Goal: Task Accomplishment & Management: Use online tool/utility

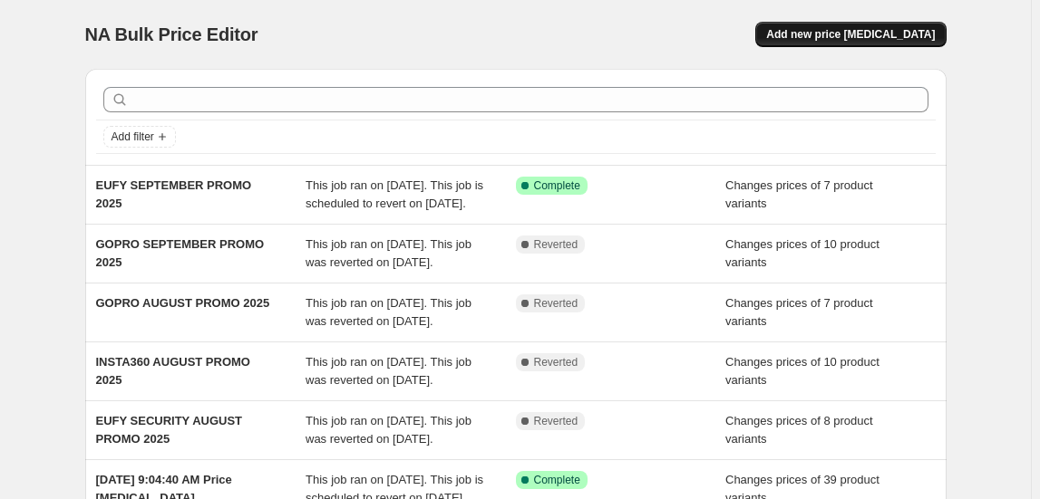
click at [901, 39] on span "Add new price [MEDICAL_DATA]" at bounding box center [850, 34] width 169 height 15
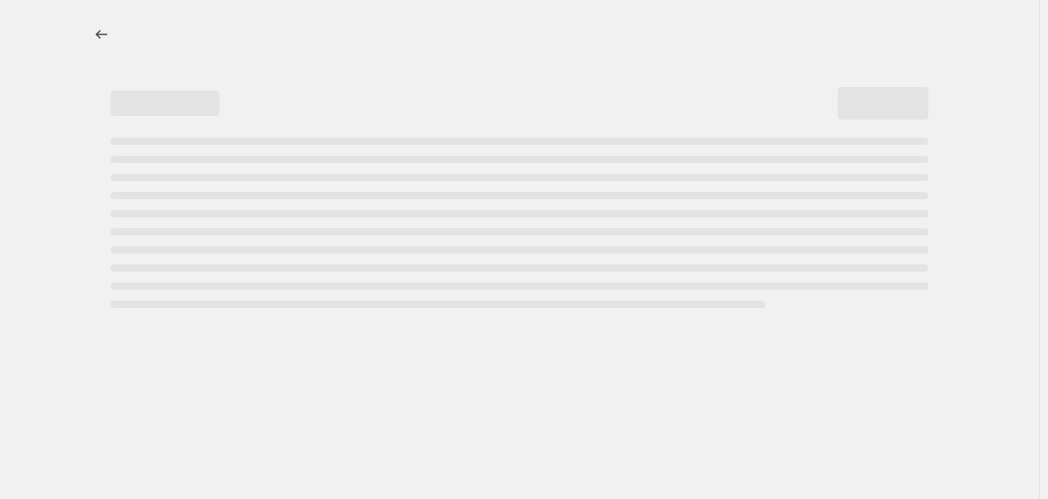
select select "percentage"
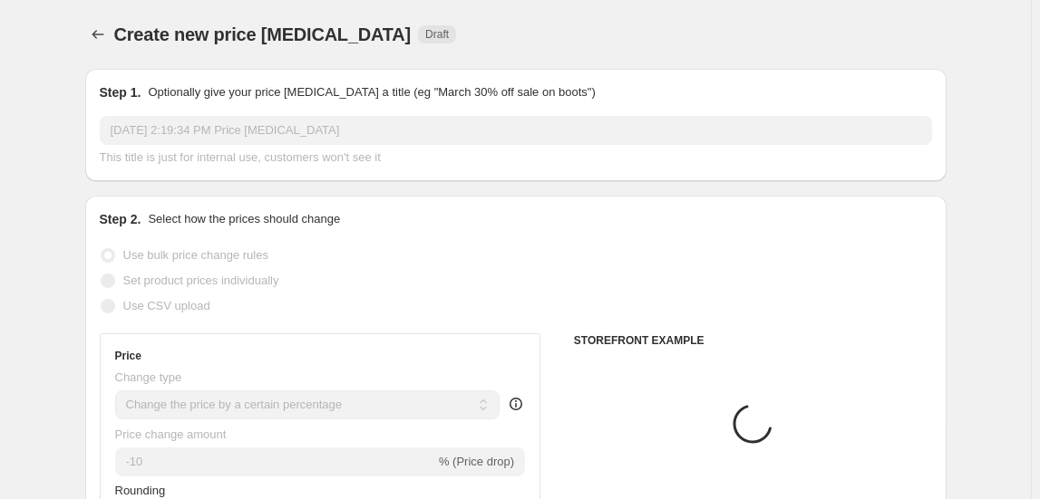
click at [239, 121] on input "[DATE] 2:19:34 PM Price [MEDICAL_DATA]" at bounding box center [516, 130] width 832 height 29
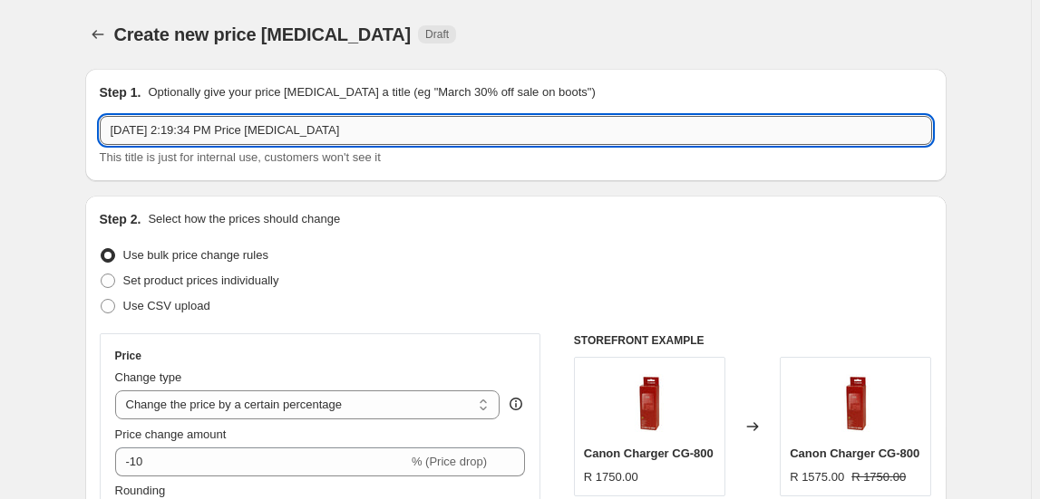
click at [239, 121] on input "[DATE] 2:19:34 PM Price [MEDICAL_DATA]" at bounding box center [516, 130] width 832 height 29
click at [239, 121] on input "Sep 8, 2025, 2:19:34 PM Price change job" at bounding box center [516, 130] width 832 height 29
type input "GOPRO PART 2 SEPTEMBER PROMO 2025"
click at [207, 284] on span "Set product prices individually" at bounding box center [201, 281] width 156 height 14
click at [102, 275] on input "Set product prices individually" at bounding box center [101, 274] width 1 height 1
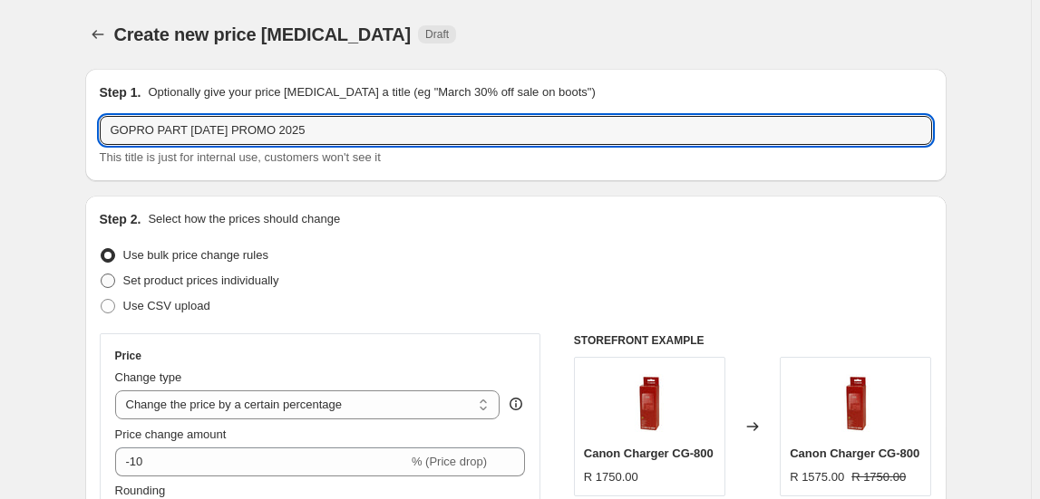
radio input "true"
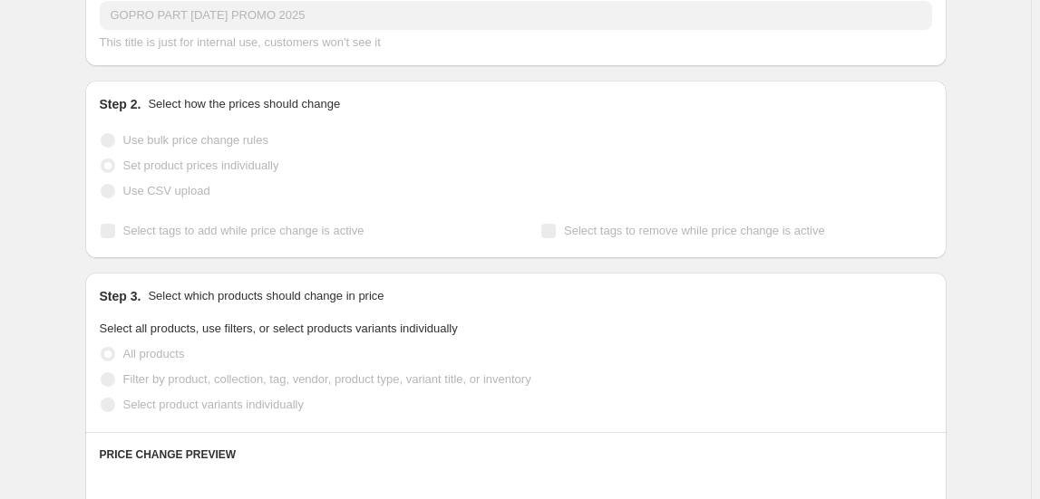
scroll to position [247, 0]
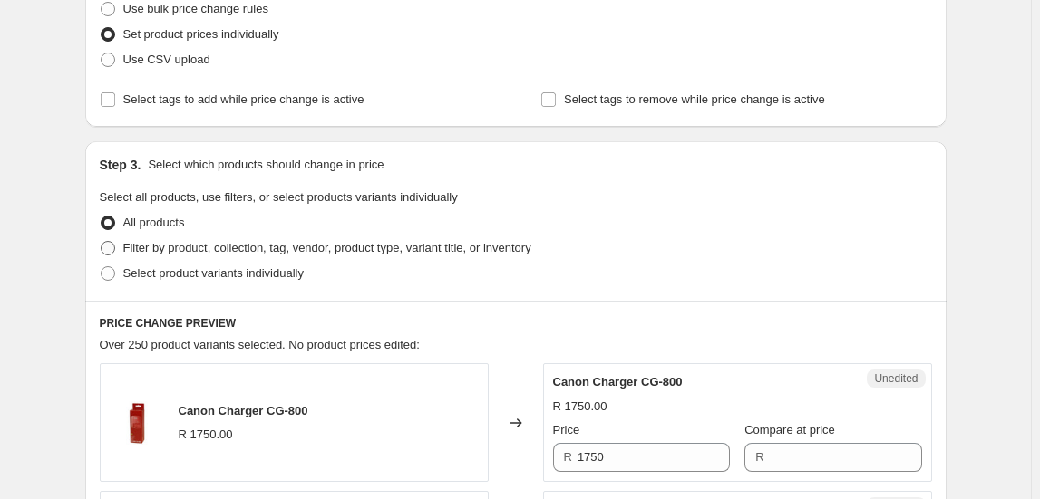
click at [210, 255] on span "Filter by product, collection, tag, vendor, product type, variant title, or inv…" at bounding box center [327, 248] width 408 height 18
click at [102, 242] on input "Filter by product, collection, tag, vendor, product type, variant title, or inv…" at bounding box center [101, 241] width 1 height 1
radio input "true"
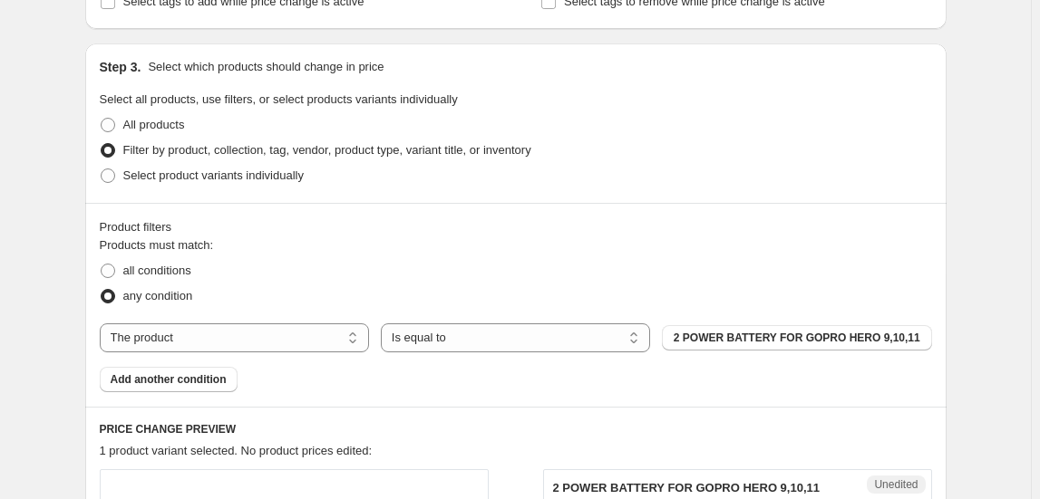
scroll to position [494, 0]
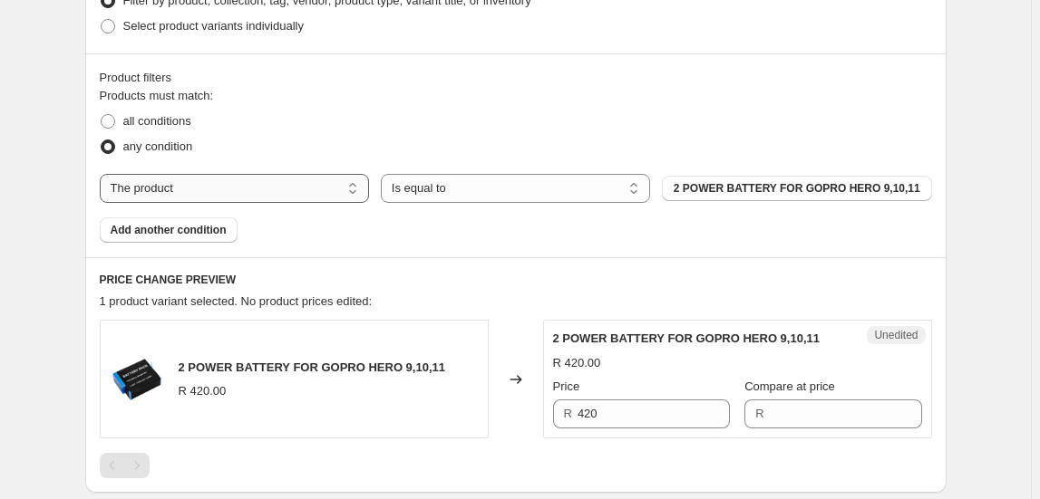
click at [233, 190] on select "The product The product's collection The product's tag The product's vendor The…" at bounding box center [234, 188] width 269 height 29
select select "collection"
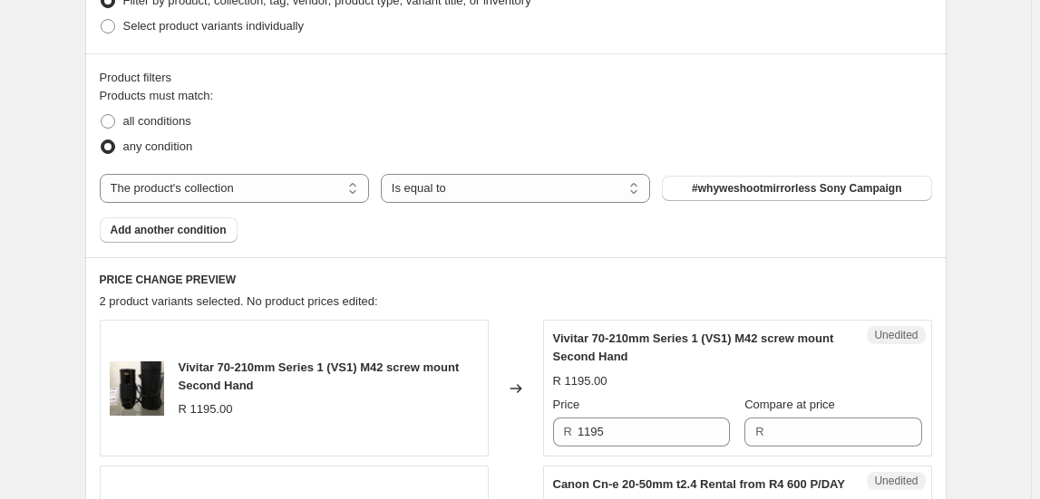
click at [836, 186] on span "#whyweshootmirrorless Sony Campaign" at bounding box center [796, 188] width 209 height 15
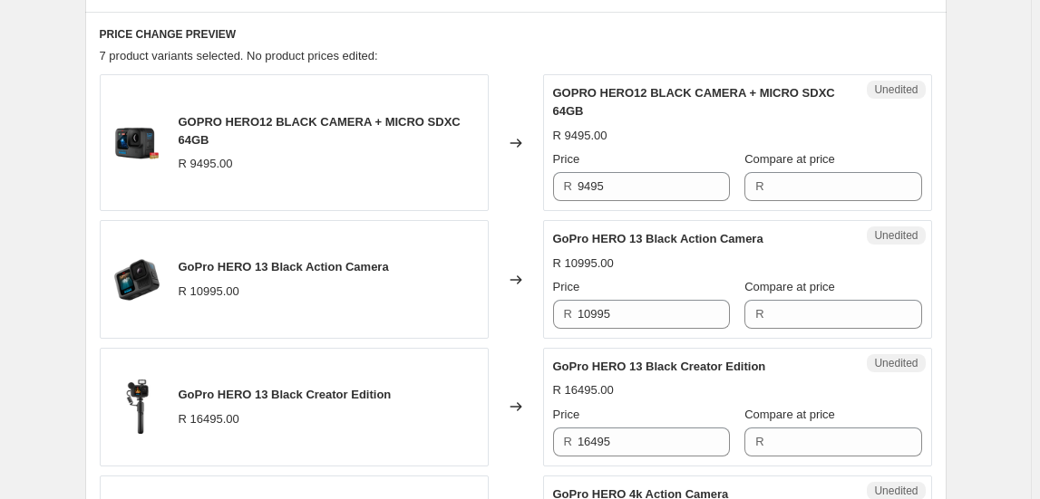
scroll to position [742, 0]
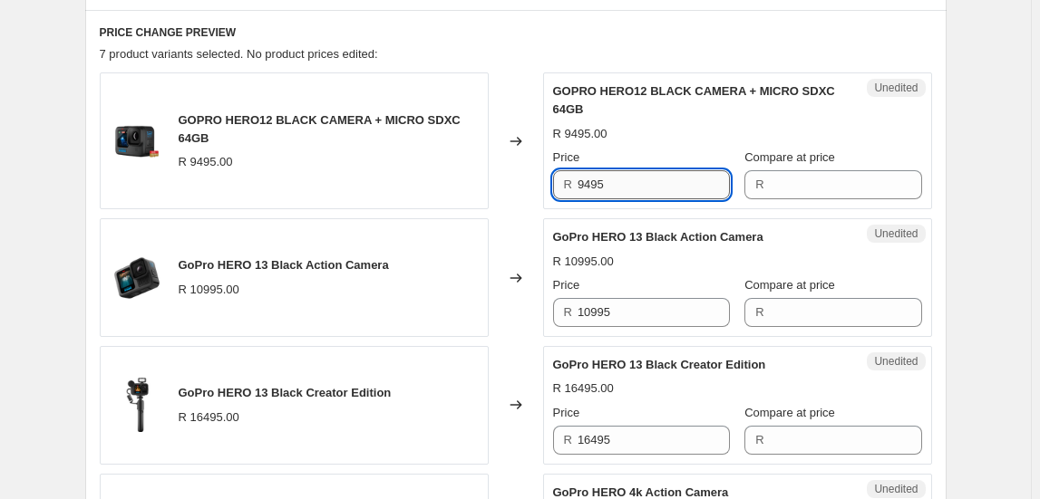
click at [641, 183] on input "9495" at bounding box center [653, 184] width 152 height 29
type input "9495"
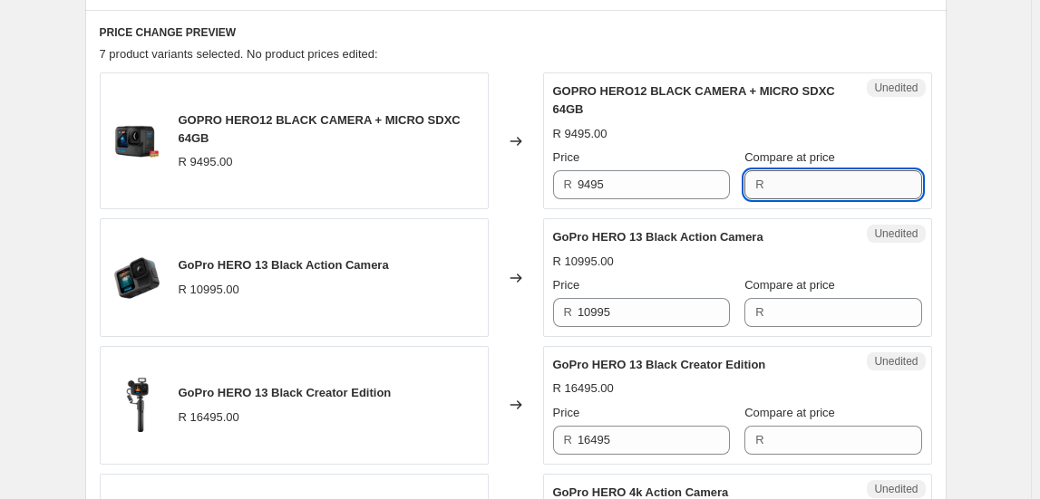
paste input "9495"
type input "9495"
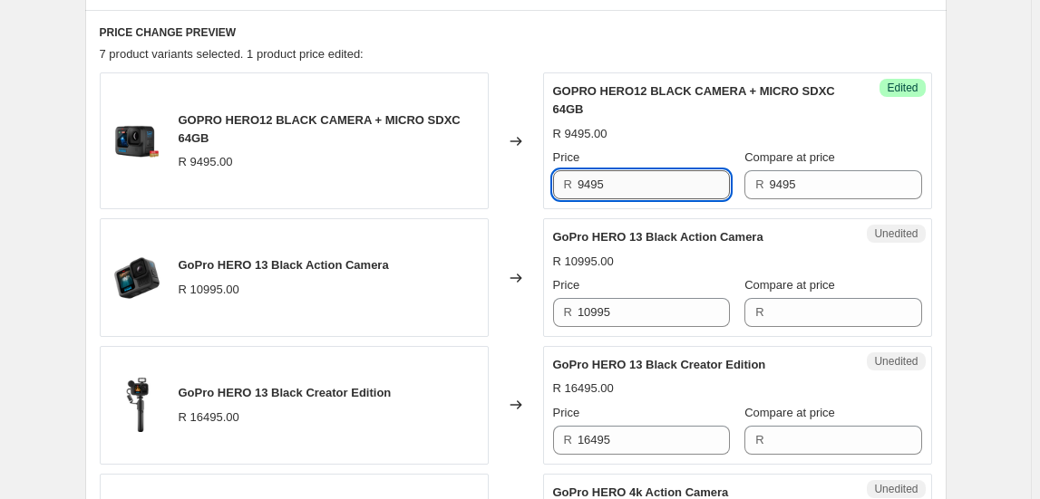
click at [626, 178] on input "9495" at bounding box center [653, 184] width 152 height 29
type input "7995"
click at [505, 305] on div "Changed to" at bounding box center [516, 277] width 54 height 119
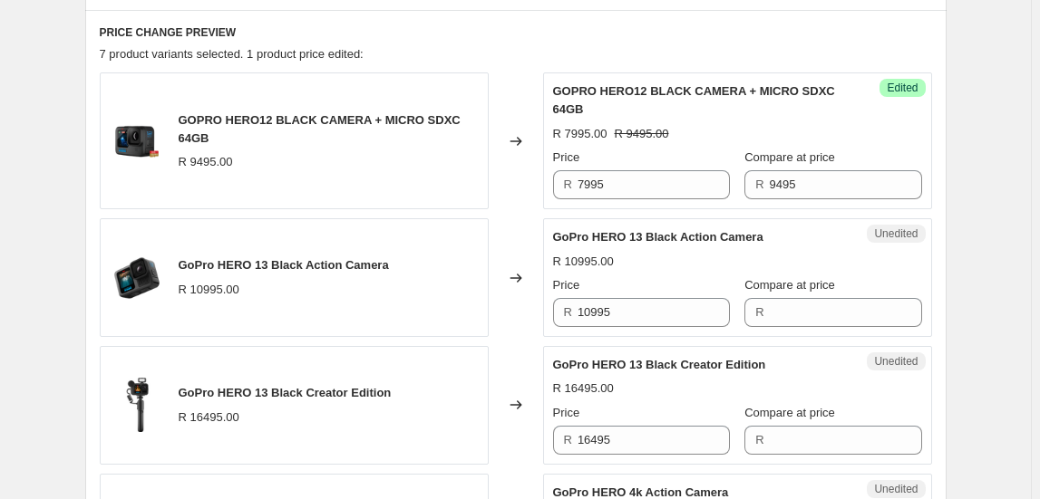
scroll to position [824, 0]
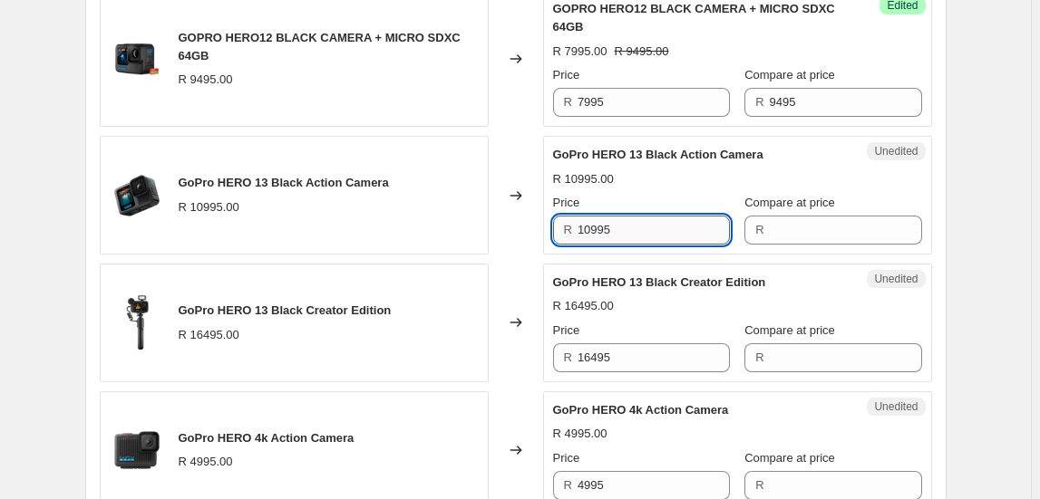
click at [634, 218] on input "10995" at bounding box center [653, 230] width 152 height 29
drag, startPoint x: 634, startPoint y: 218, endPoint x: 645, endPoint y: 232, distance: 18.1
click at [645, 232] on input "10995" at bounding box center [653, 230] width 152 height 29
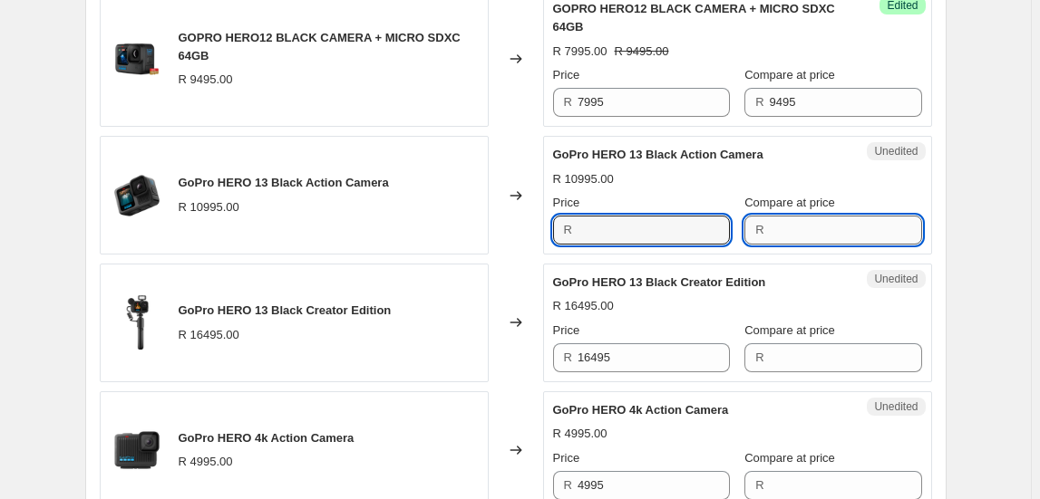
type input "10995"
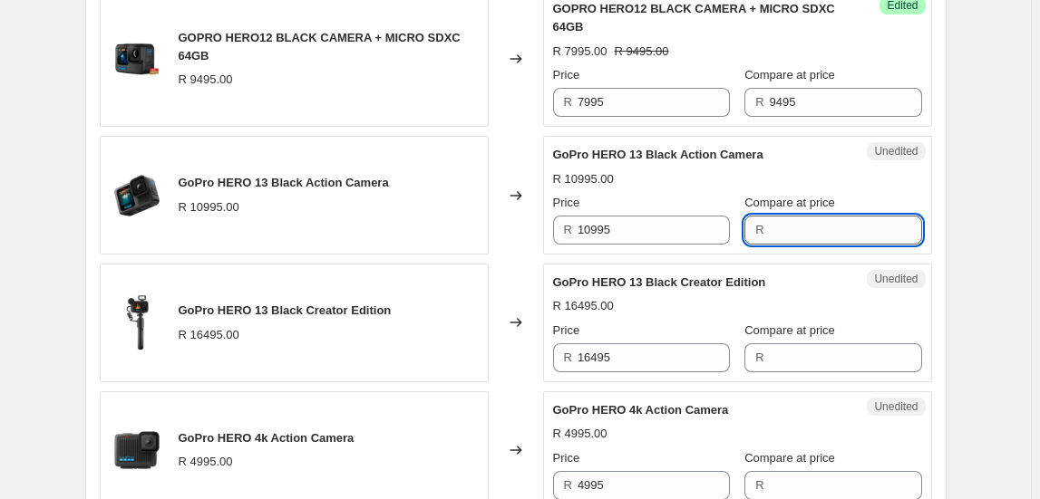
paste input "10995"
type input "10995"
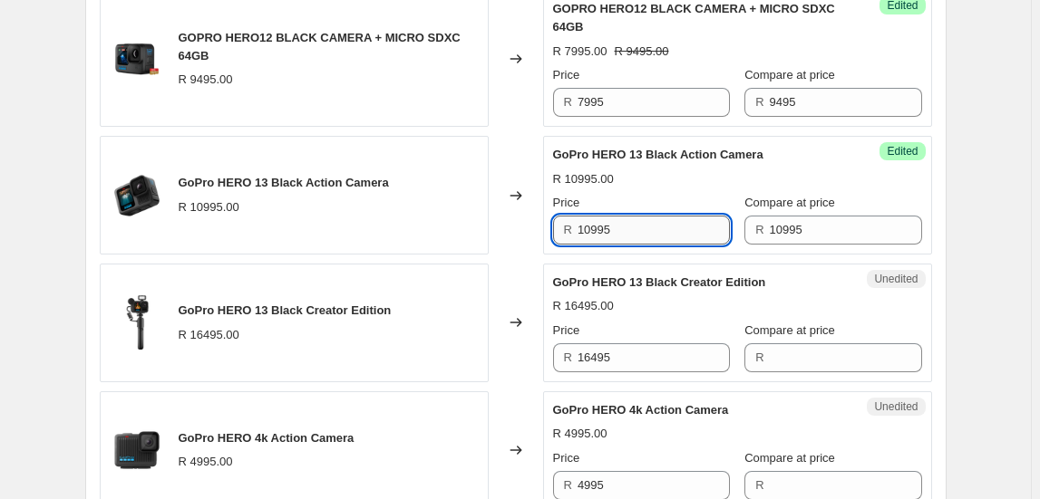
click at [657, 227] on input "10995" at bounding box center [653, 230] width 152 height 29
type input "9995"
click at [926, 322] on div "Unedited GoPro HERO 13 Black Creator Edition R 16495.00 Price R 16495 Compare a…" at bounding box center [737, 323] width 389 height 119
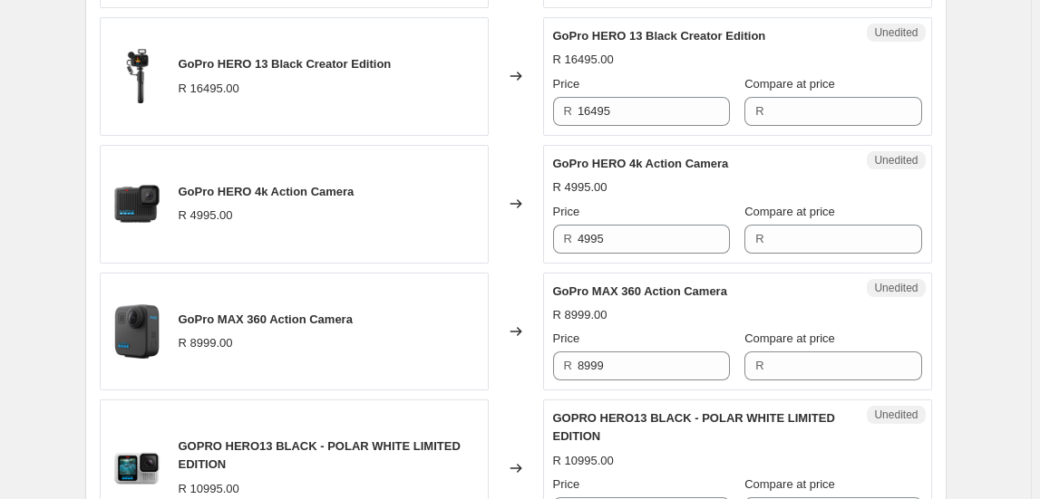
scroll to position [988, 0]
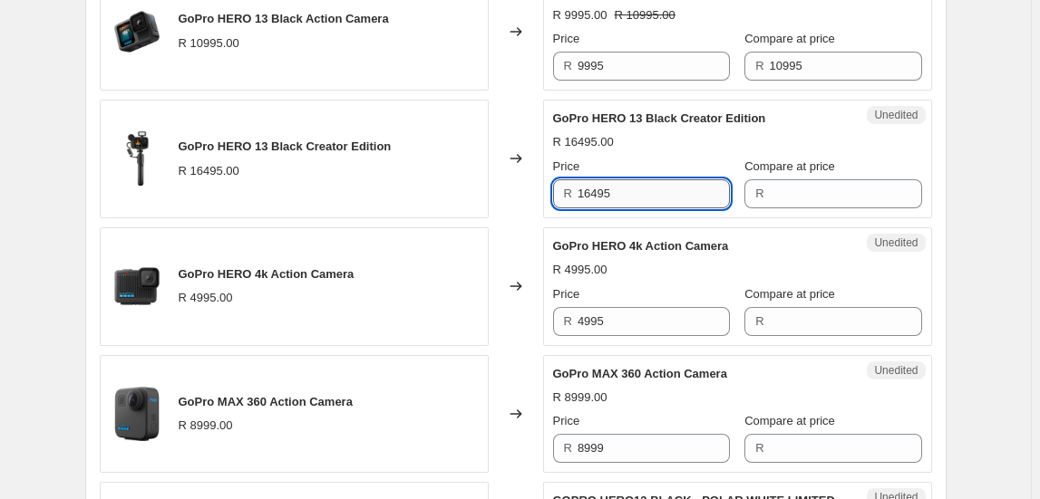
click at [637, 194] on input "16495" at bounding box center [653, 193] width 152 height 29
type input "16495"
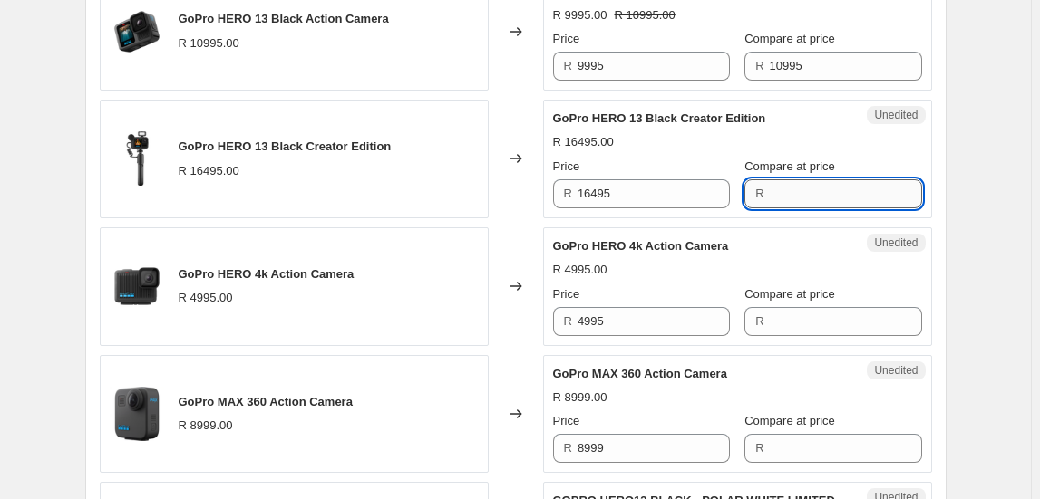
paste input "16495"
type input "16495"
click at [666, 174] on div "Price R 16495" at bounding box center [641, 183] width 177 height 51
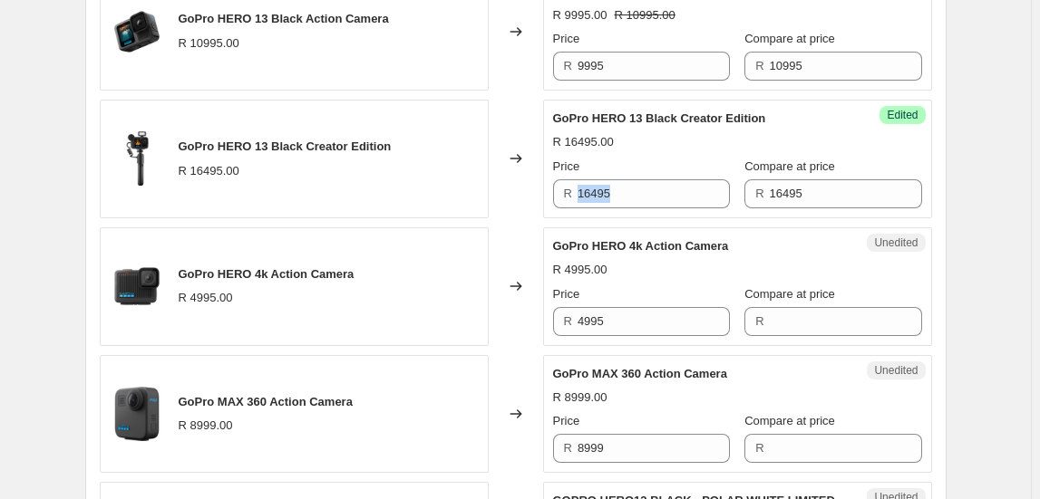
click at [666, 174] on div "Price R 16495" at bounding box center [641, 183] width 177 height 51
click at [666, 181] on input "16495" at bounding box center [653, 193] width 152 height 29
click at [659, 192] on input "16495" at bounding box center [653, 193] width 152 height 29
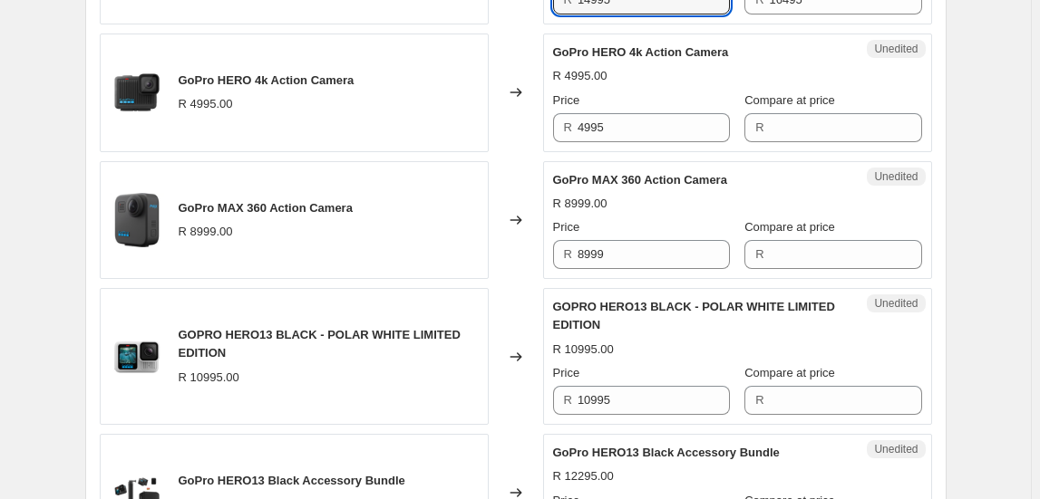
scroll to position [1153, 0]
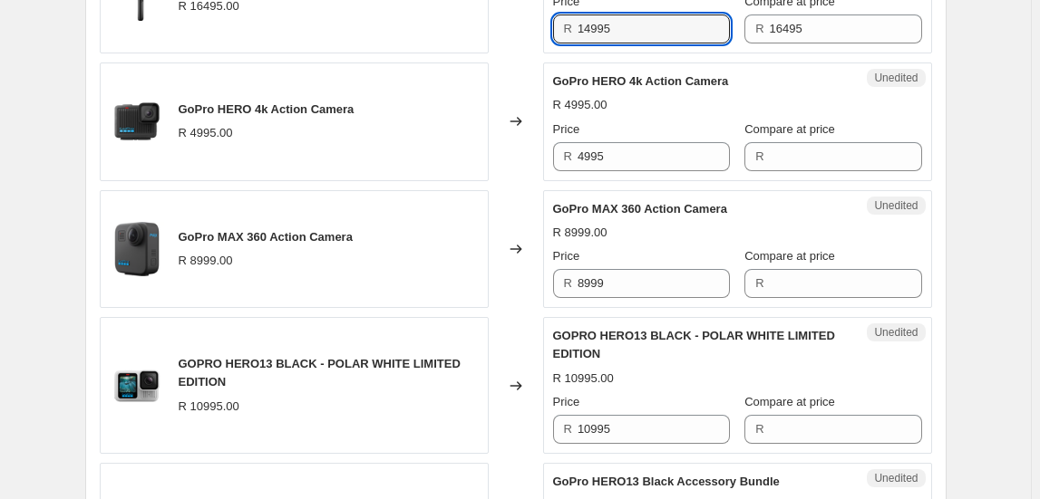
type input "14995"
click at [602, 133] on div "Price" at bounding box center [641, 130] width 177 height 18
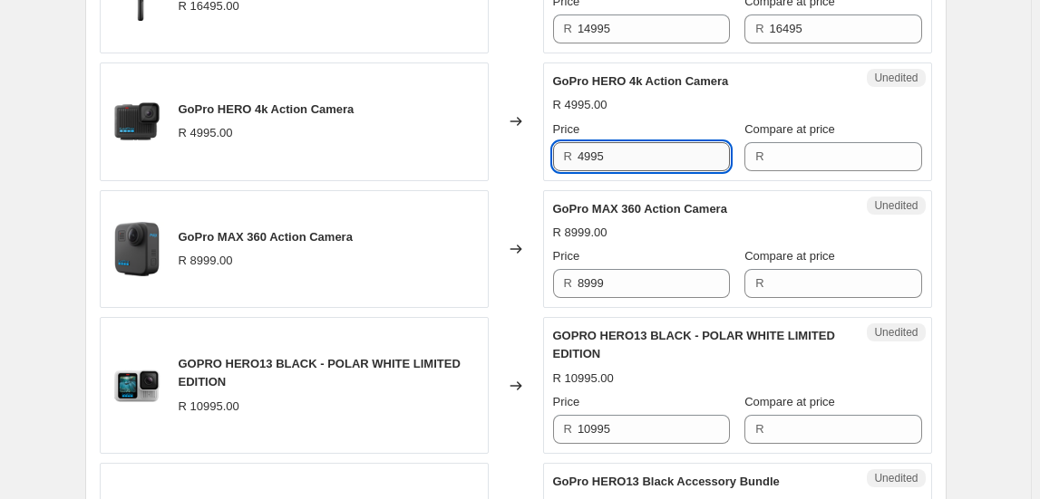
click at [613, 146] on input "4995" at bounding box center [653, 156] width 152 height 29
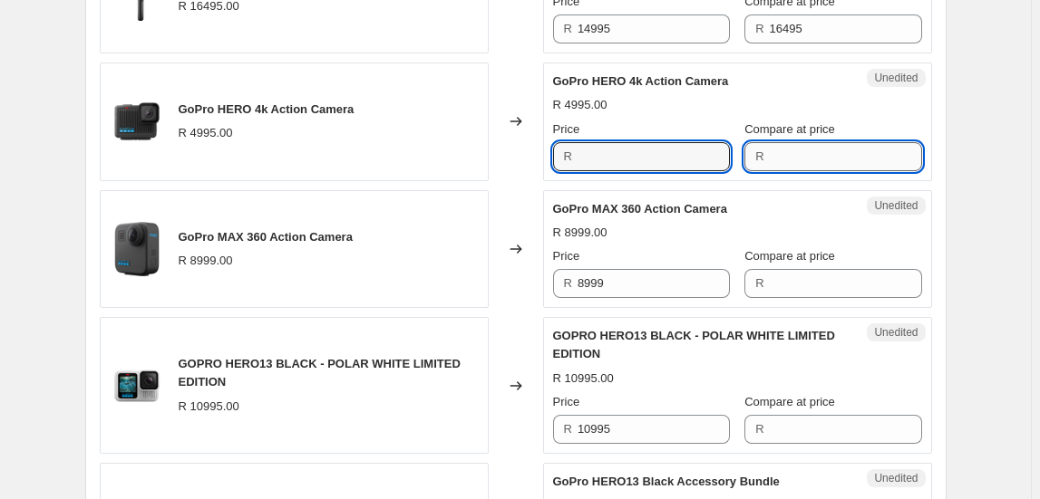
type input "4995"
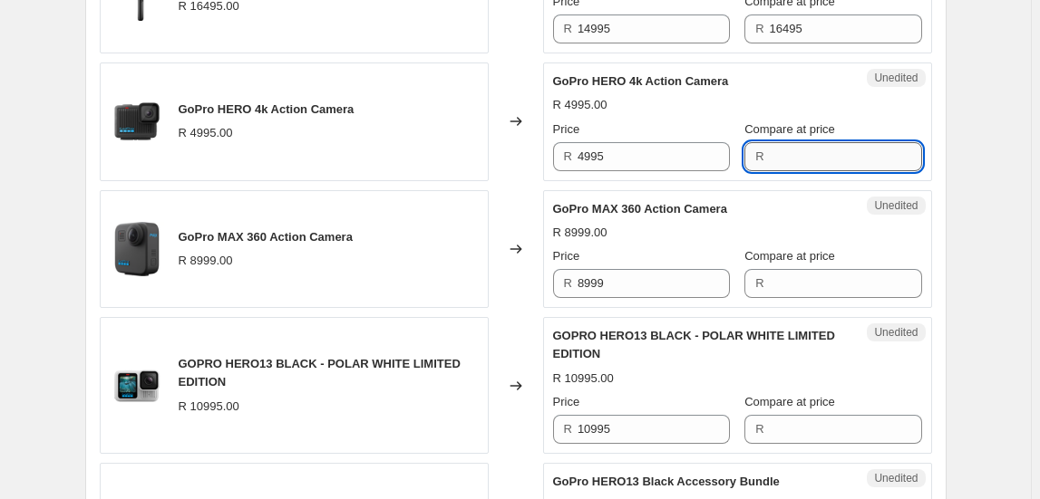
paste input "4995"
type input "4995"
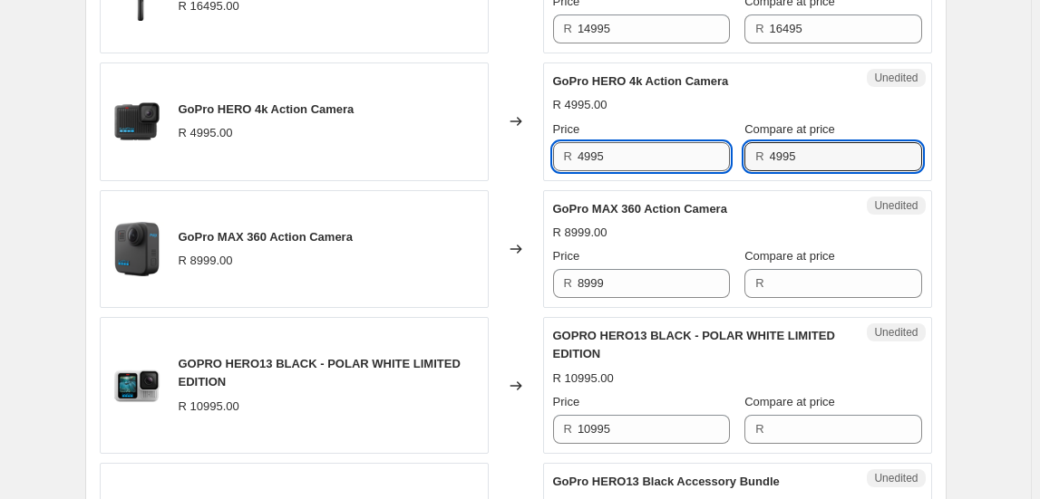
click at [706, 155] on input "4995" at bounding box center [653, 156] width 152 height 29
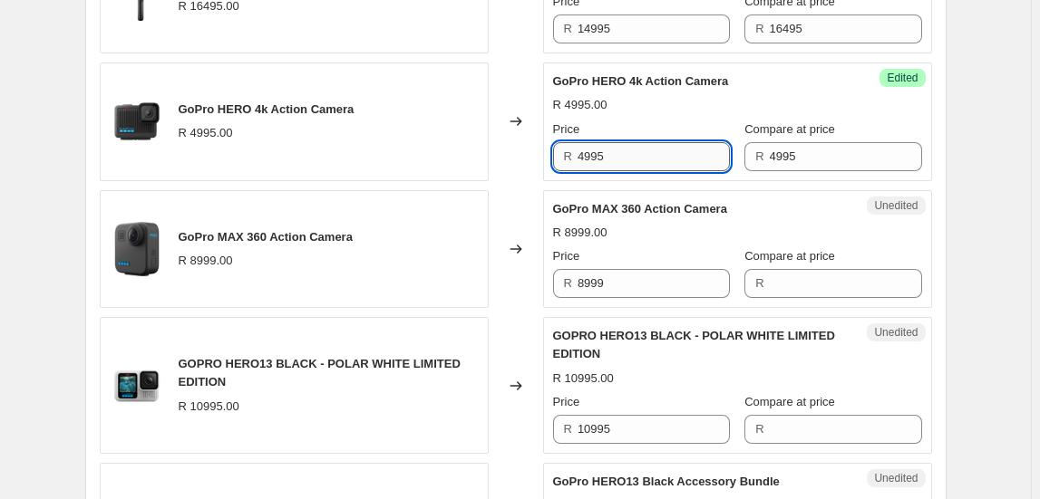
click at [706, 155] on input "4995" at bounding box center [653, 156] width 152 height 29
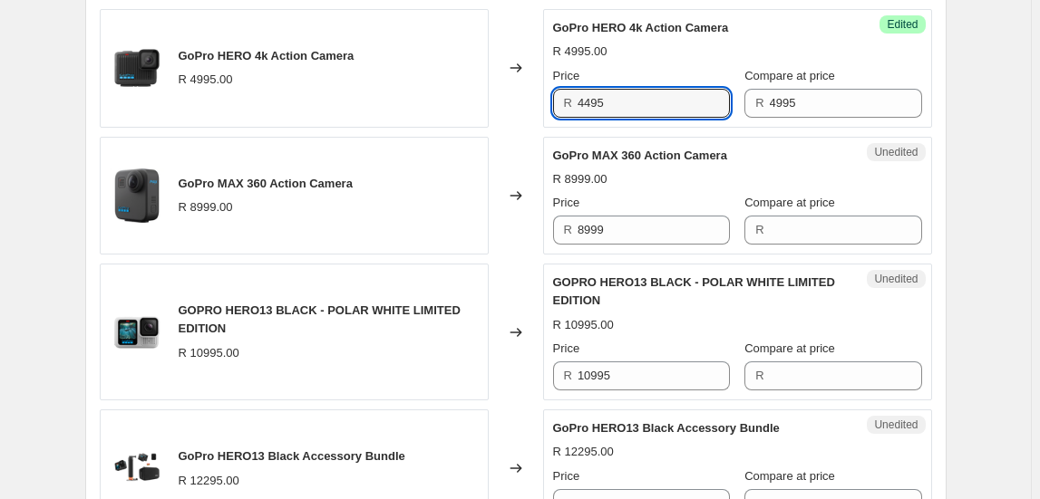
scroll to position [1236, 0]
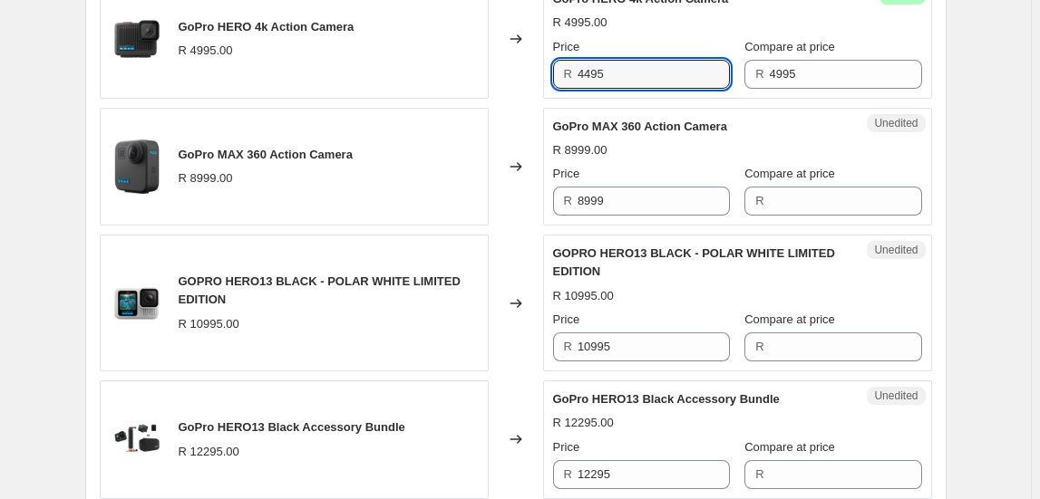
type input "4495"
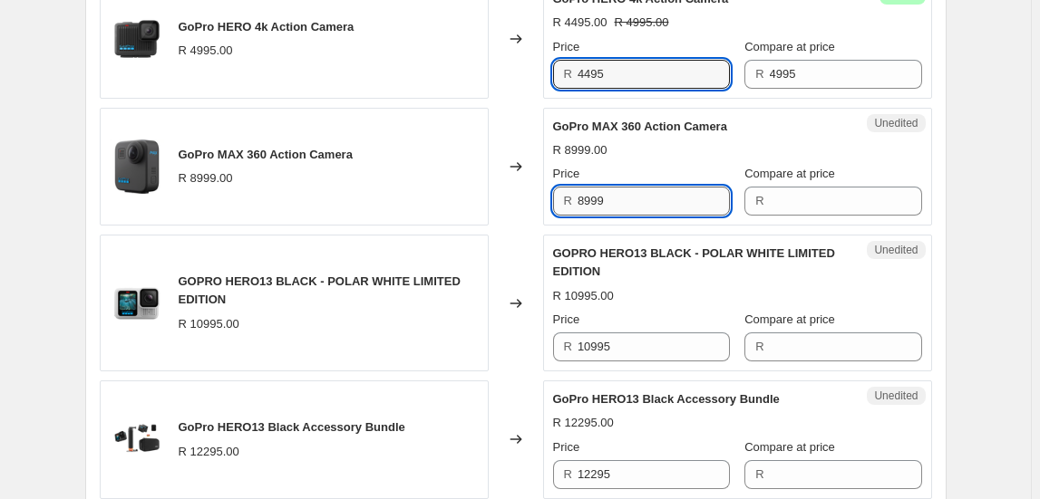
click at [628, 201] on input "8999" at bounding box center [653, 201] width 152 height 29
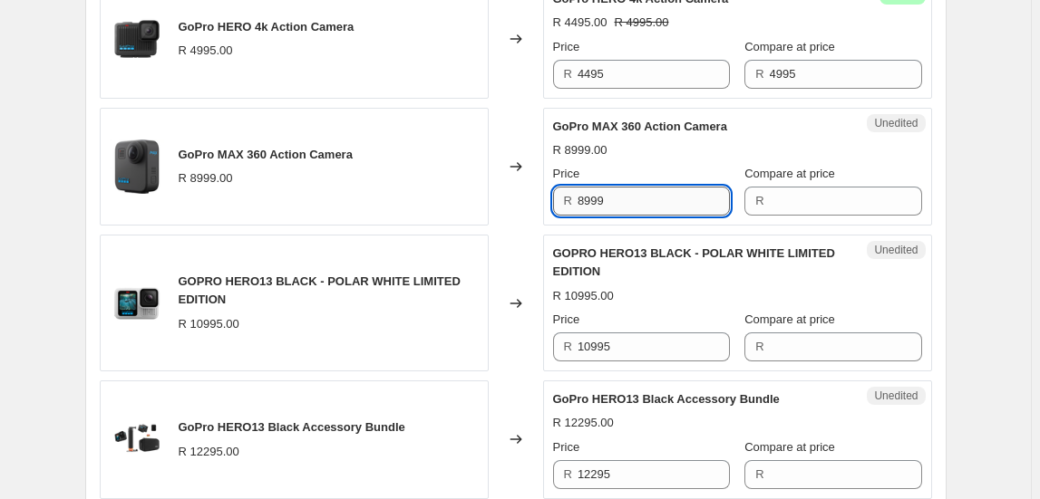
click at [628, 201] on input "8999" at bounding box center [653, 201] width 152 height 29
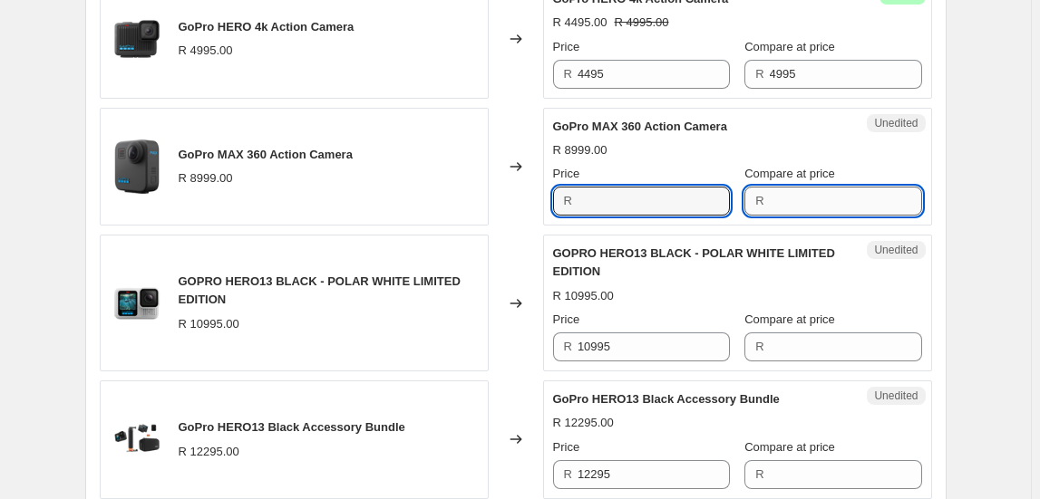
type input "8999"
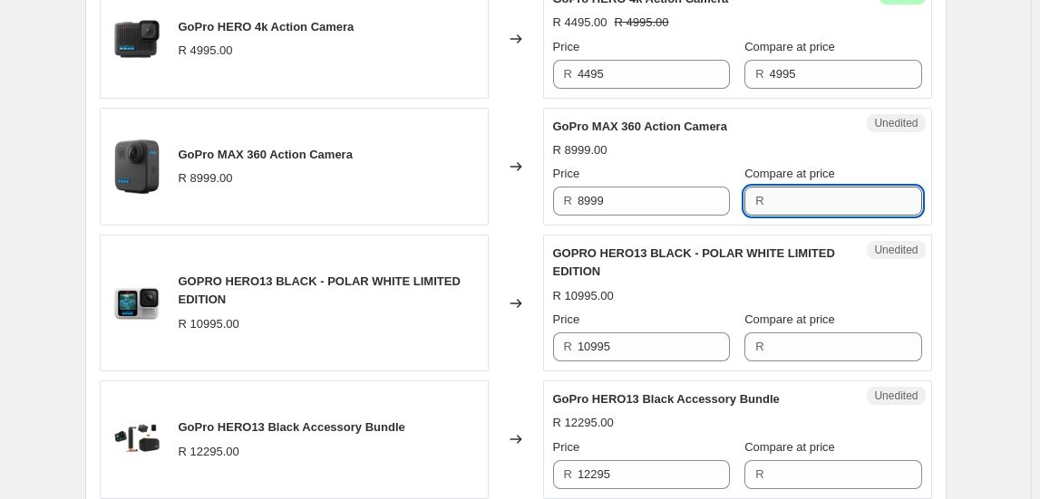
paste input "8999"
type input "8999"
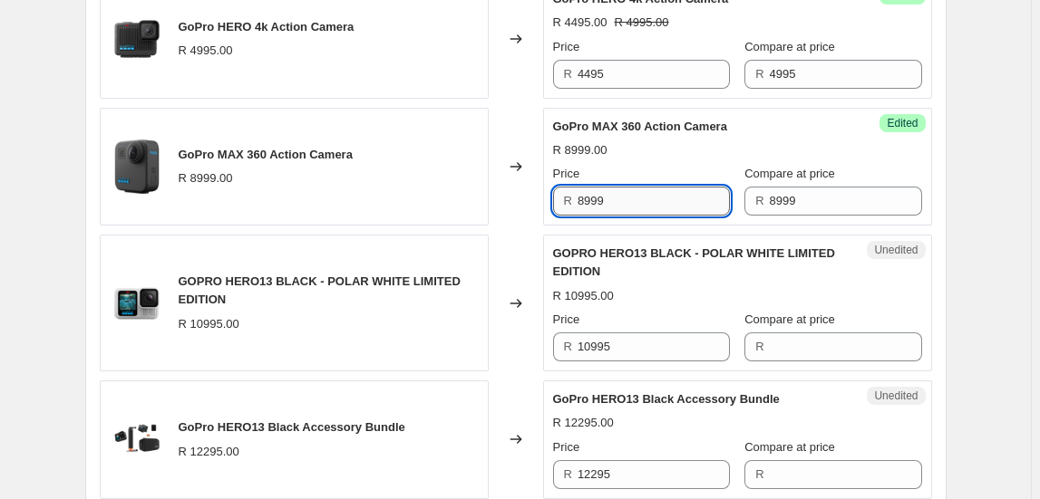
click at [643, 201] on input "8999" at bounding box center [653, 201] width 152 height 29
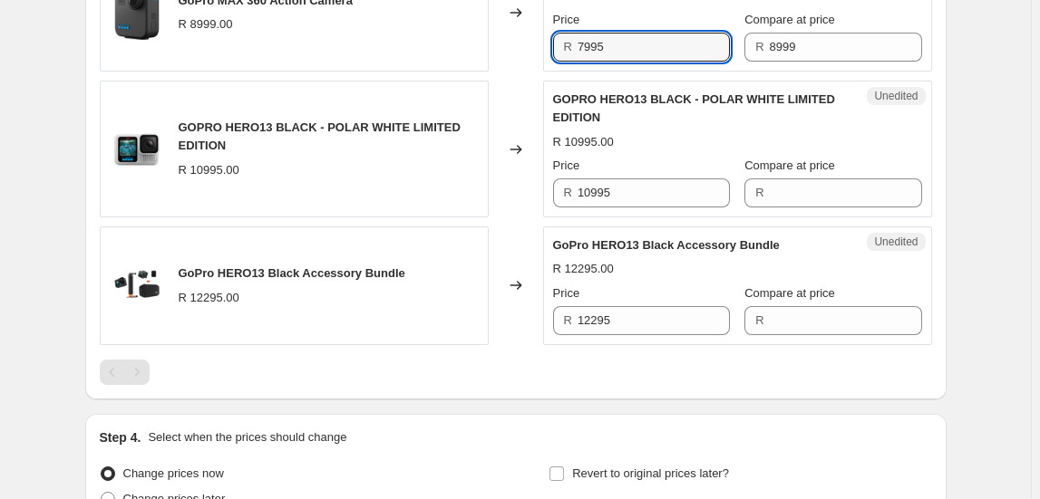
scroll to position [1401, 0]
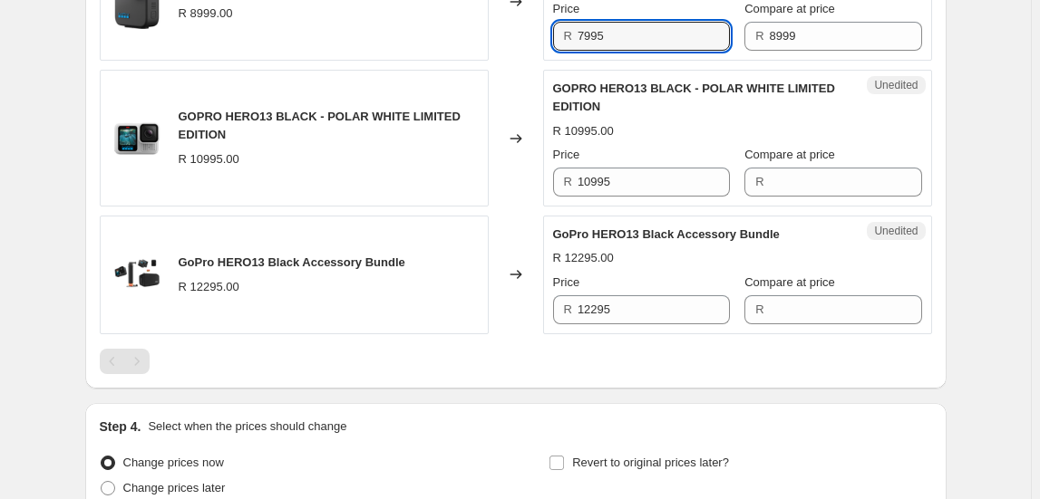
type input "7995"
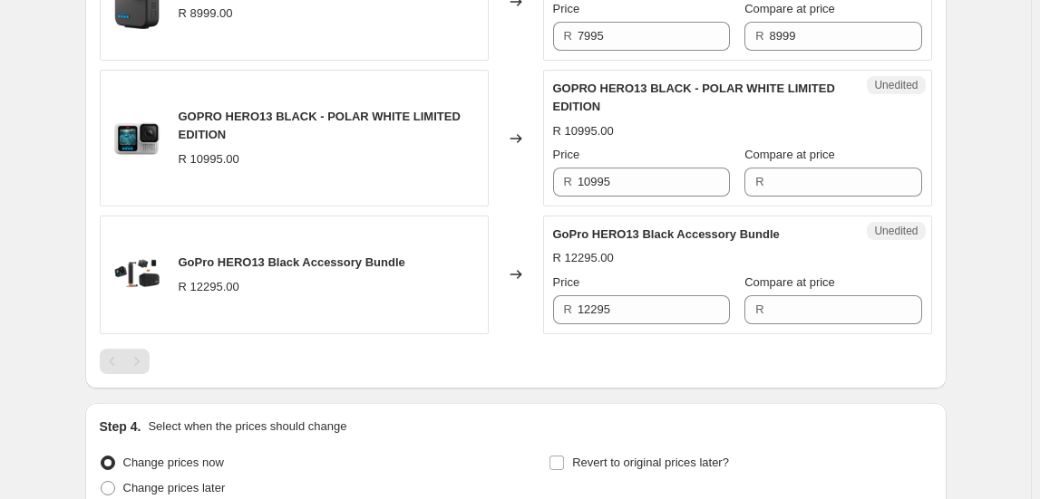
click at [657, 193] on div "Unedited GOPRO HERO13 BLACK - POLAR WHITE LIMITED EDITION R 10995.00 Price R 10…" at bounding box center [737, 138] width 389 height 137
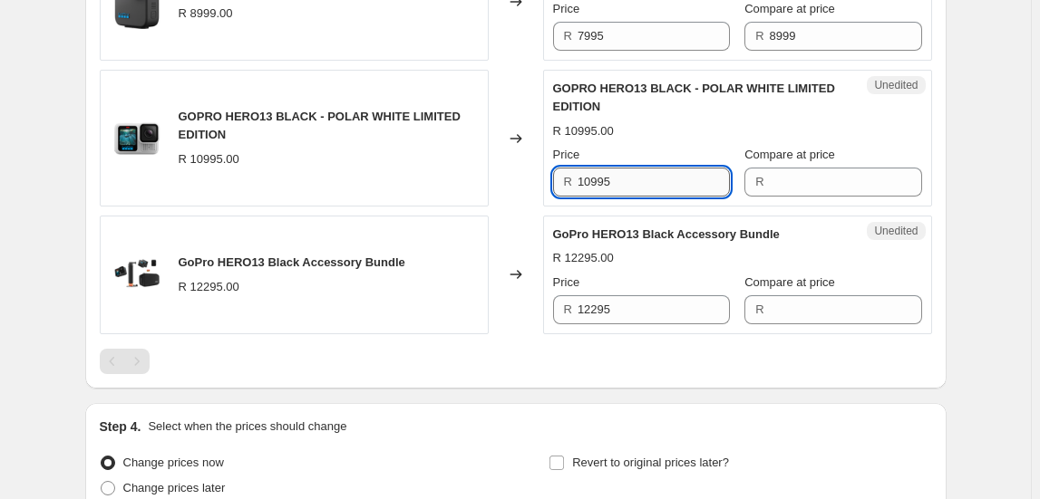
click at [657, 184] on input "10995" at bounding box center [653, 182] width 152 height 29
drag, startPoint x: 657, startPoint y: 184, endPoint x: 621, endPoint y: 172, distance: 38.1
click at [621, 172] on input "10995" at bounding box center [653, 182] width 152 height 29
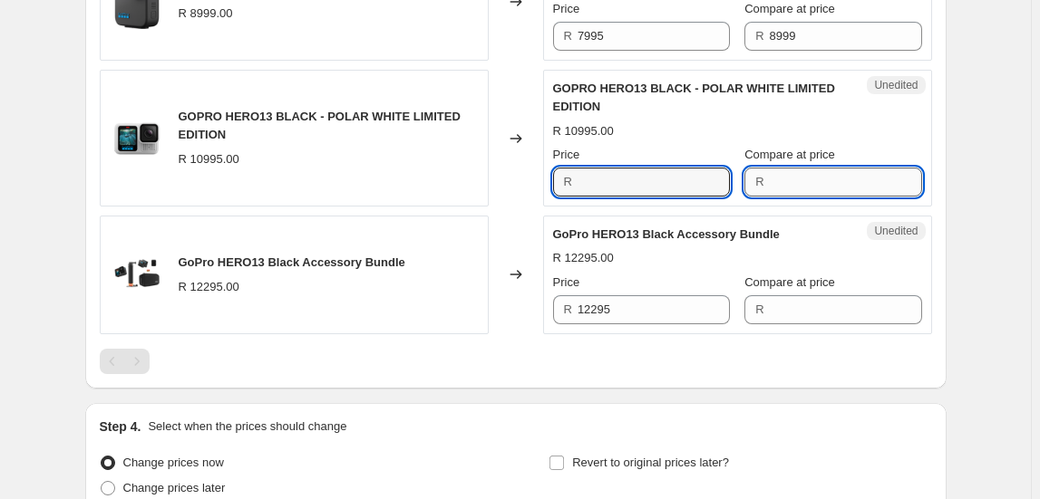
type input "10995"
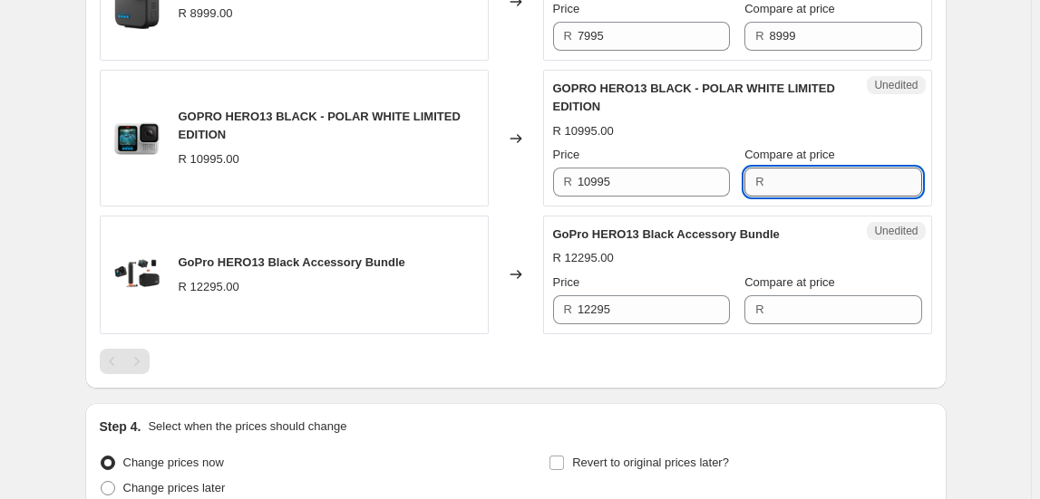
paste input "10995"
type input "10995"
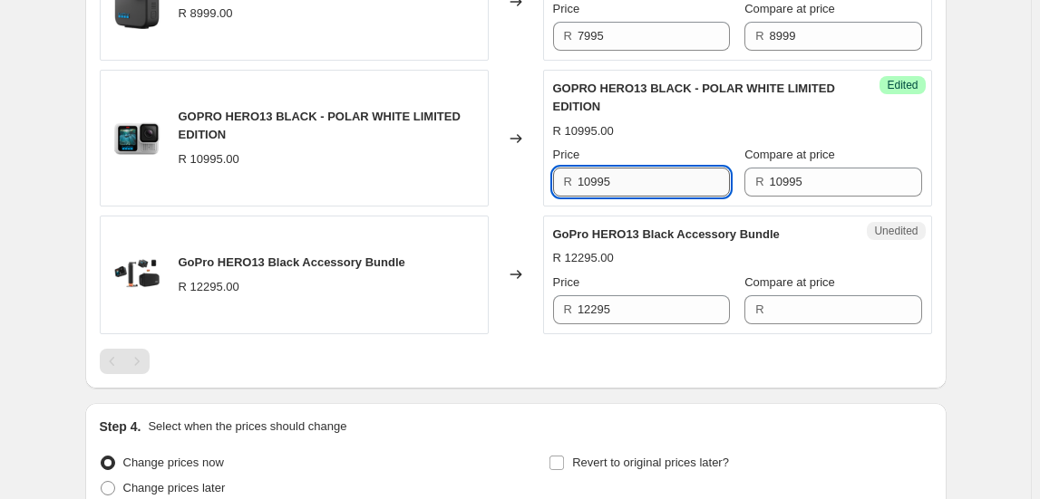
click at [655, 187] on input "10995" at bounding box center [653, 182] width 152 height 29
type input "9995"
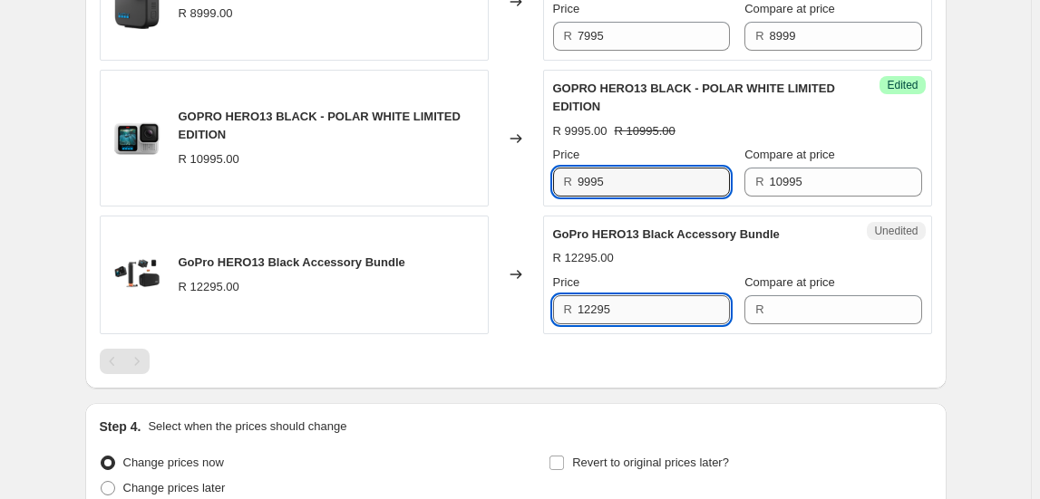
click at [628, 297] on input "12295" at bounding box center [653, 310] width 152 height 29
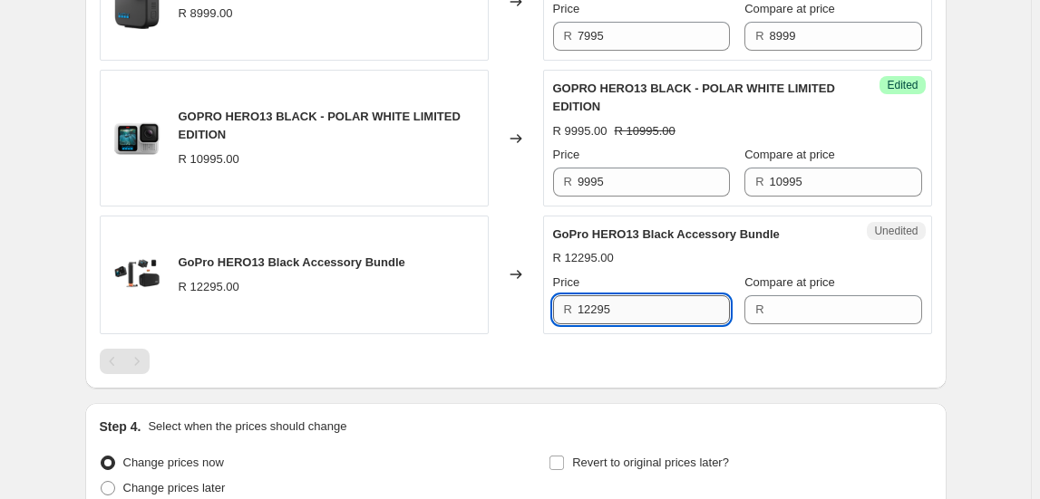
click at [628, 297] on input "12295" at bounding box center [653, 310] width 152 height 29
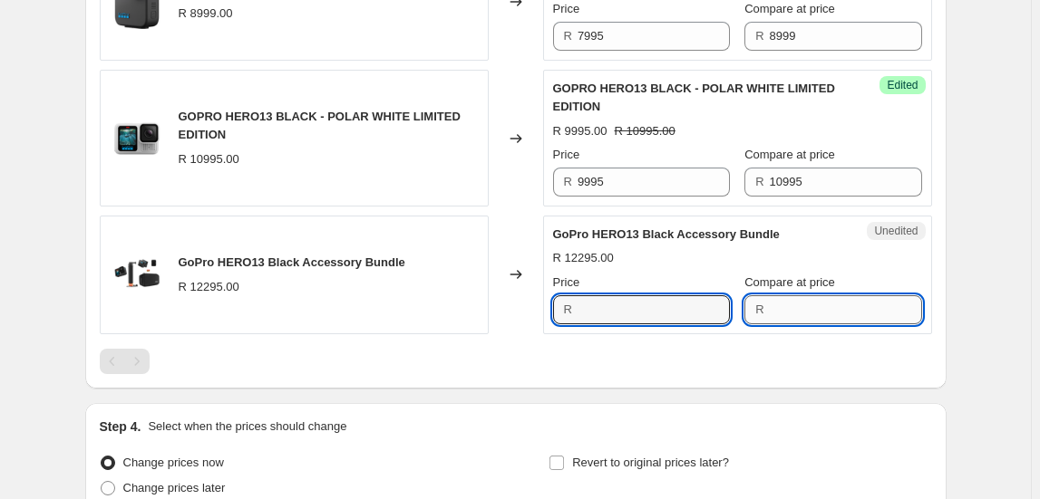
type input "12295"
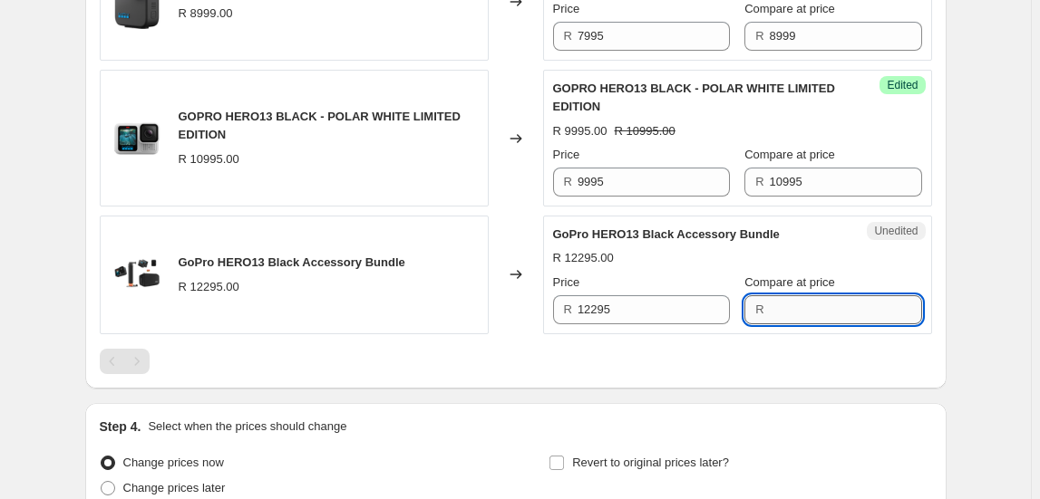
paste input "12295"
type input "12295"
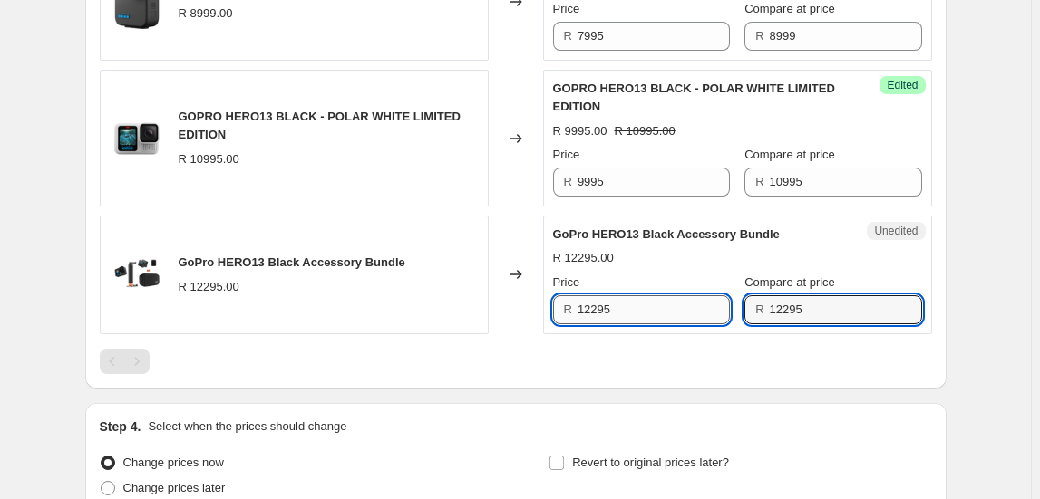
click at [664, 307] on input "12295" at bounding box center [653, 310] width 152 height 29
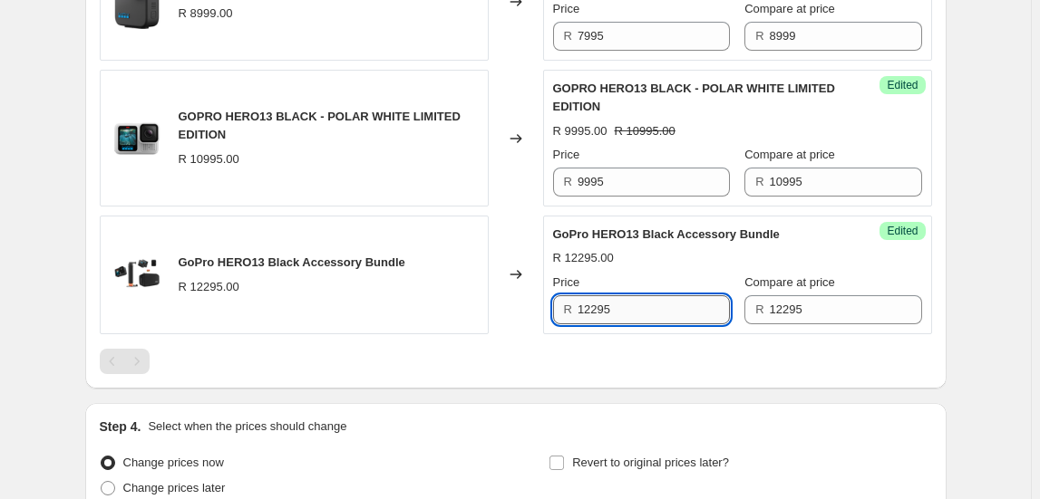
click at [664, 307] on input "12295" at bounding box center [653, 310] width 152 height 29
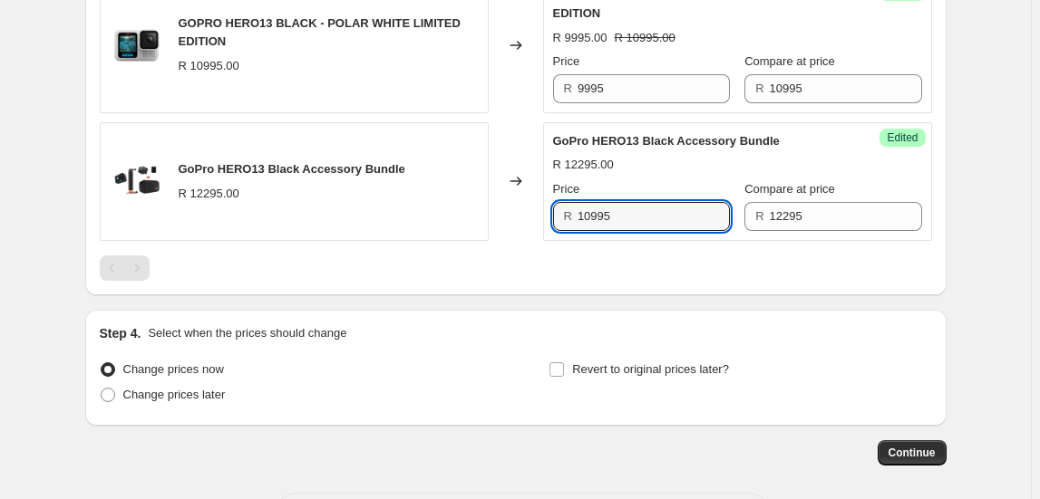
scroll to position [1566, 0]
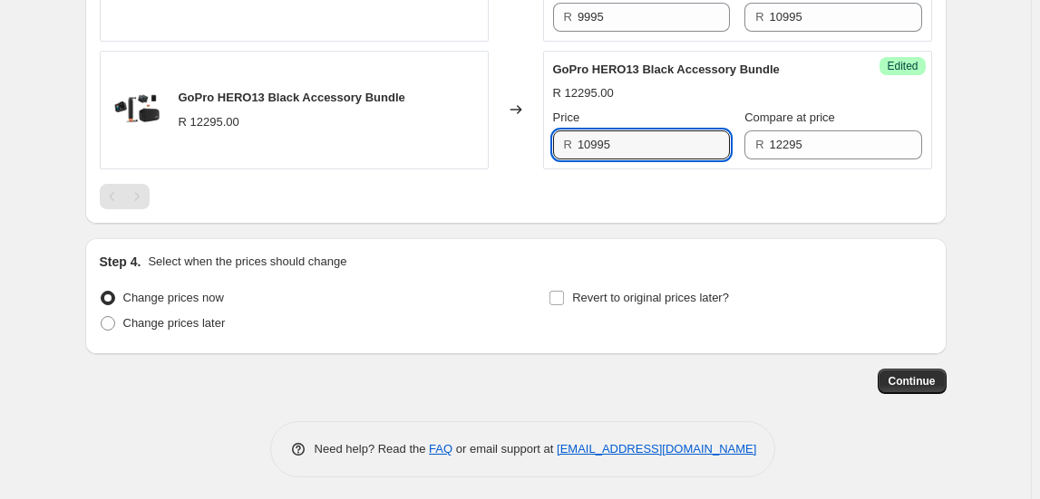
type input "10995"
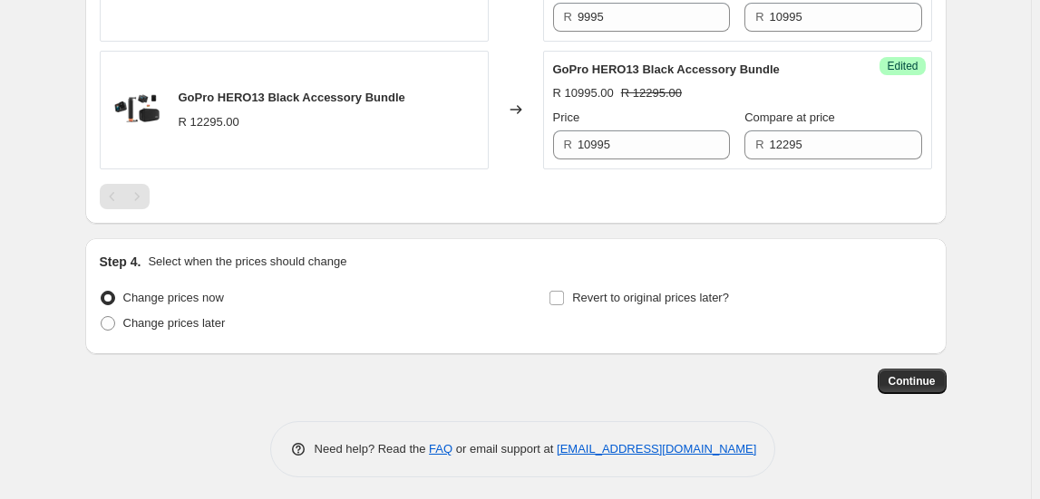
click at [647, 295] on span "Revert to original prices later?" at bounding box center [650, 298] width 157 height 14
click at [564, 295] on input "Revert to original prices later?" at bounding box center [556, 298] width 15 height 15
checkbox input "true"
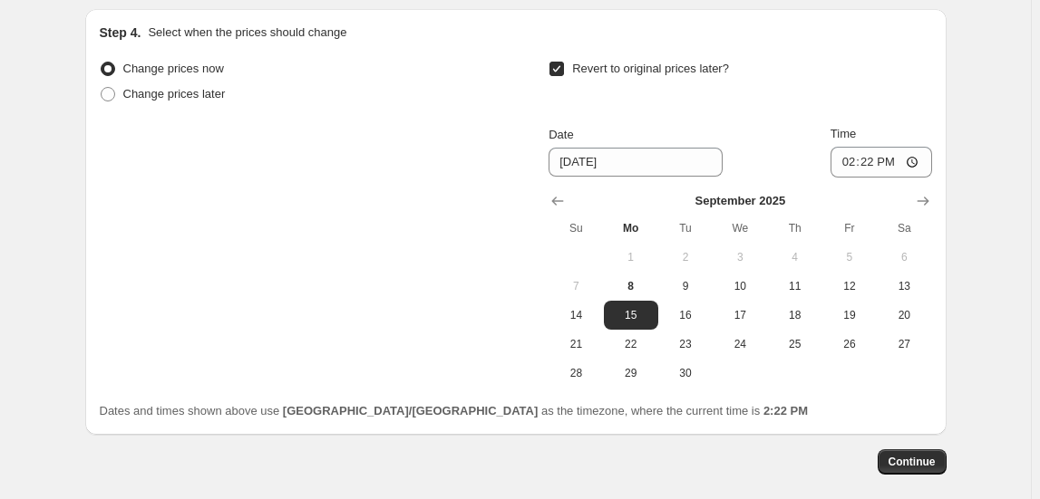
scroll to position [1813, 0]
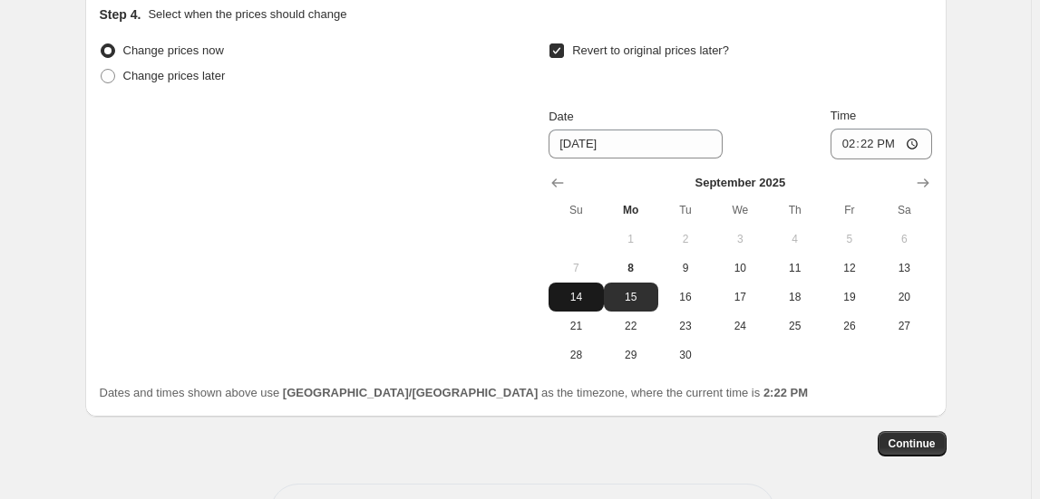
click at [582, 290] on span "14" at bounding box center [576, 297] width 40 height 15
type input "9/14/2025"
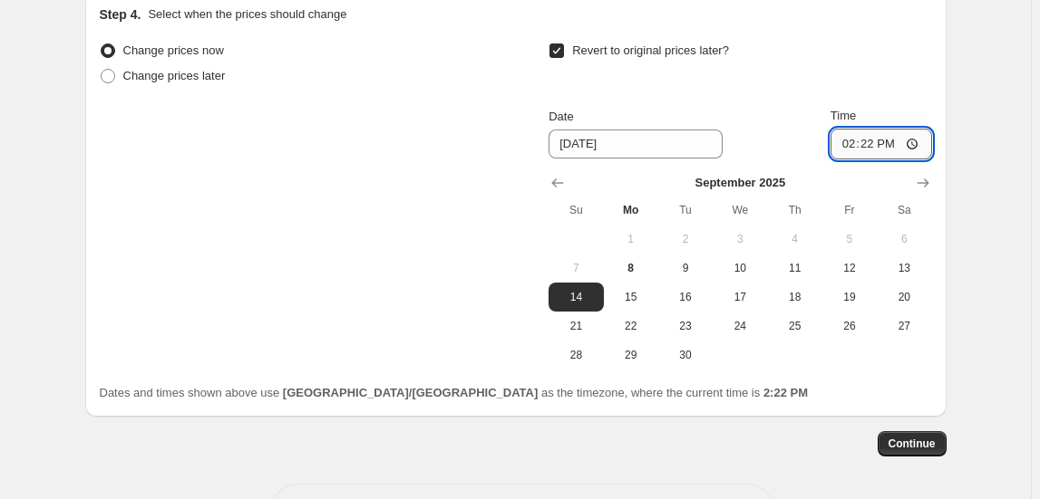
click at [853, 141] on input "14:22" at bounding box center [881, 144] width 102 height 31
type input "23:50"
click at [923, 437] on span "Continue" at bounding box center [911, 444] width 47 height 15
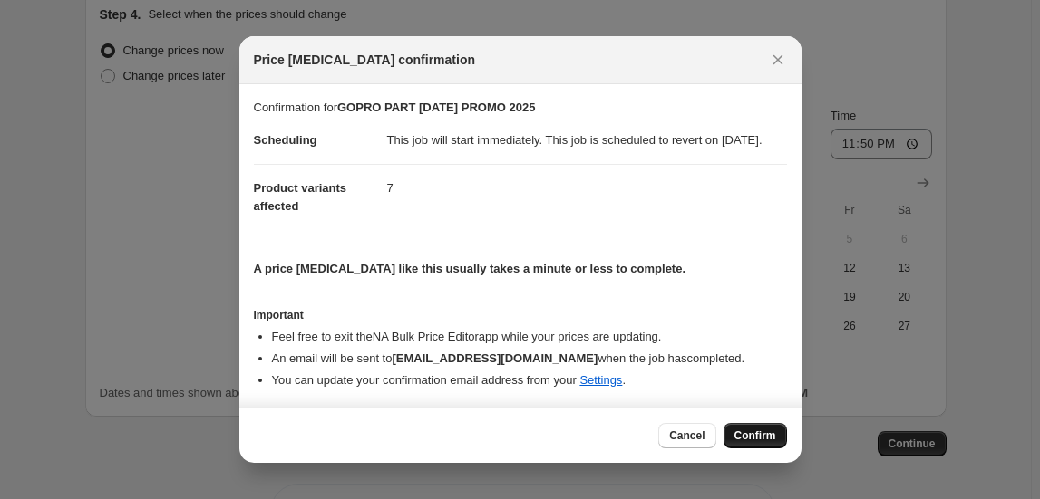
click at [766, 443] on span "Confirm" at bounding box center [755, 436] width 42 height 15
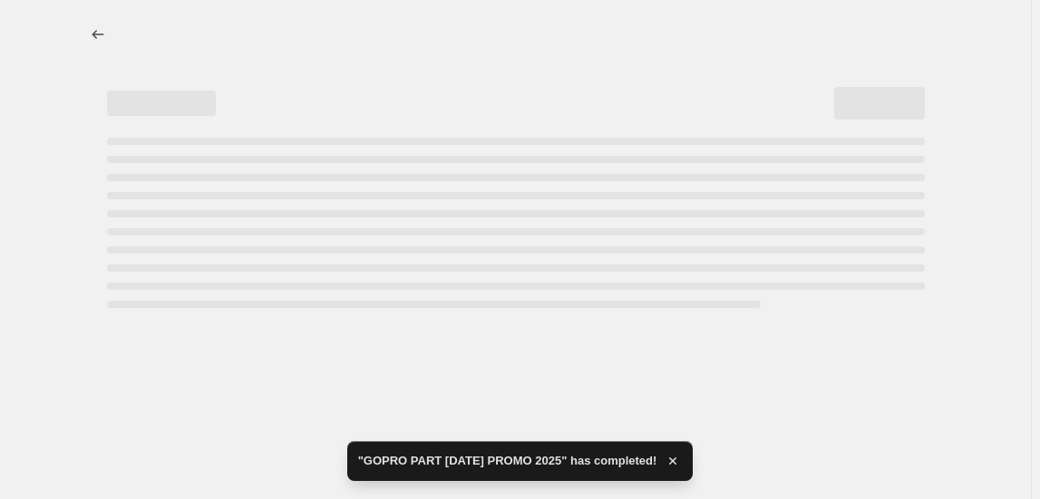
select select "collection"
